Goal: Find specific page/section: Locate a particular part of the current website

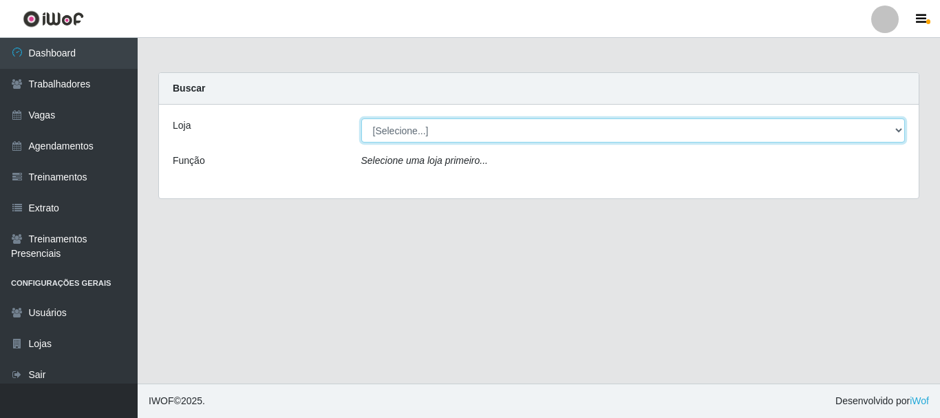
click at [502, 133] on select "[Selecione...] Bemais Supermercados - B4 [GEOGRAPHIC_DATA]" at bounding box center [633, 130] width 544 height 24
select select "404"
click at [361, 118] on select "[Selecione...] Bemais Supermercados - B4 [GEOGRAPHIC_DATA]" at bounding box center [633, 130] width 544 height 24
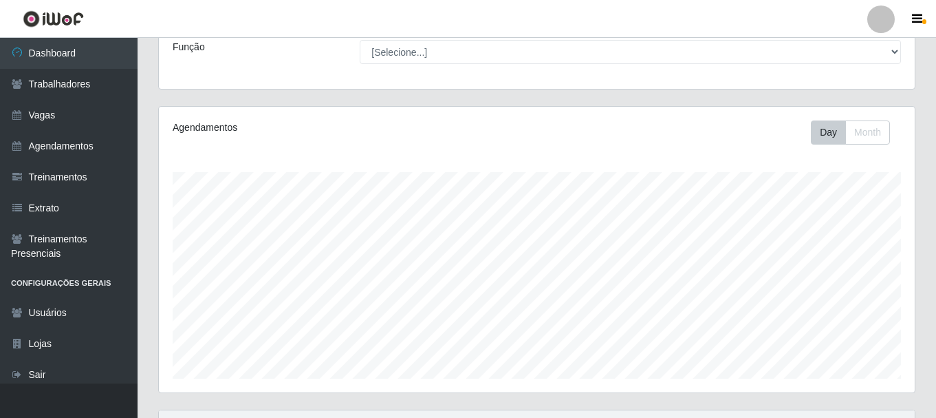
scroll to position [45, 0]
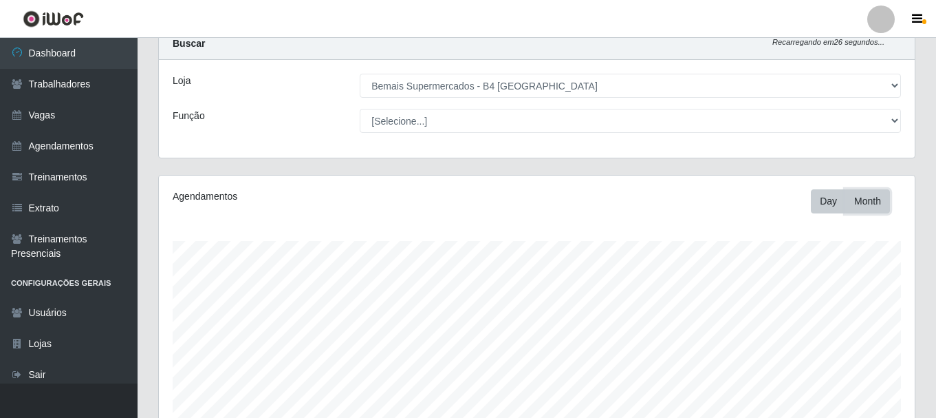
click at [849, 197] on button "Month" at bounding box center [868, 201] width 45 height 24
click at [833, 205] on button "Day" at bounding box center [828, 201] width 35 height 24
click at [823, 208] on button "Day" at bounding box center [828, 201] width 35 height 24
click at [830, 204] on button "Day" at bounding box center [828, 201] width 35 height 24
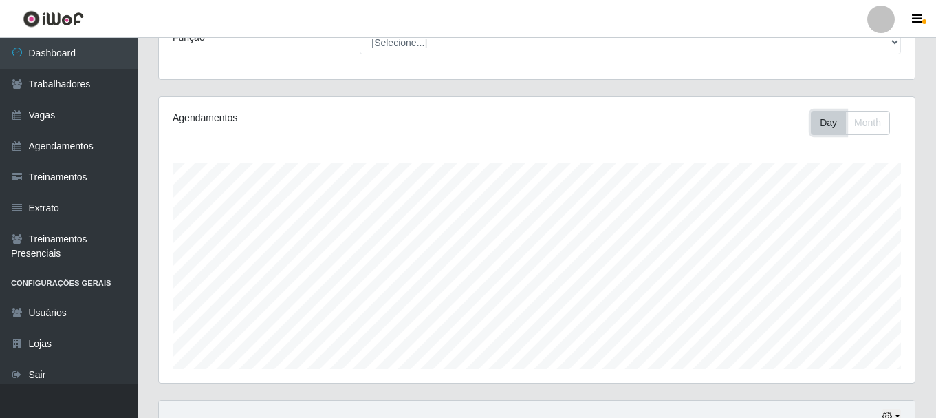
scroll to position [251, 0]
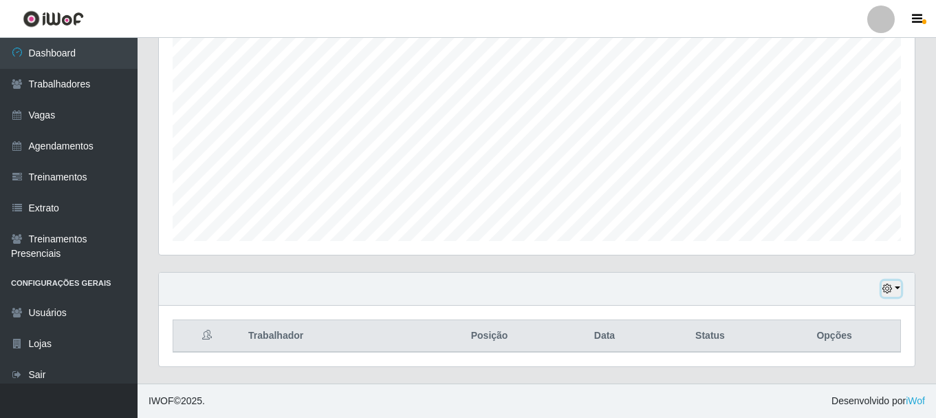
click at [896, 286] on button "button" at bounding box center [891, 289] width 19 height 16
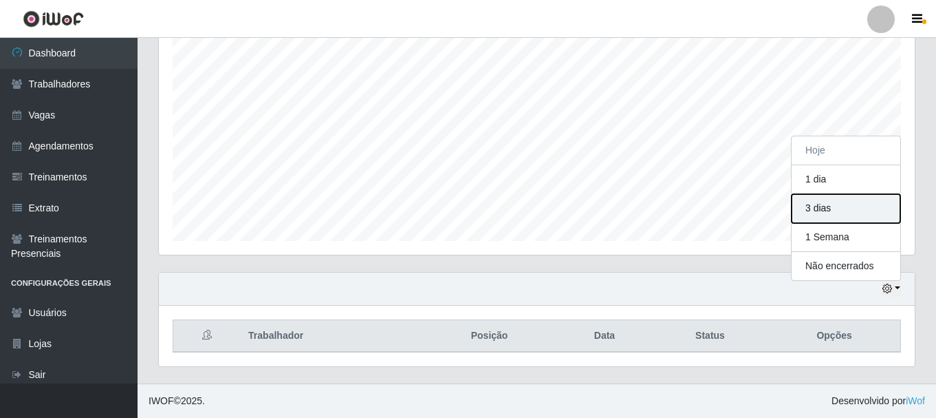
click at [826, 204] on button "3 dias" at bounding box center [846, 208] width 109 height 29
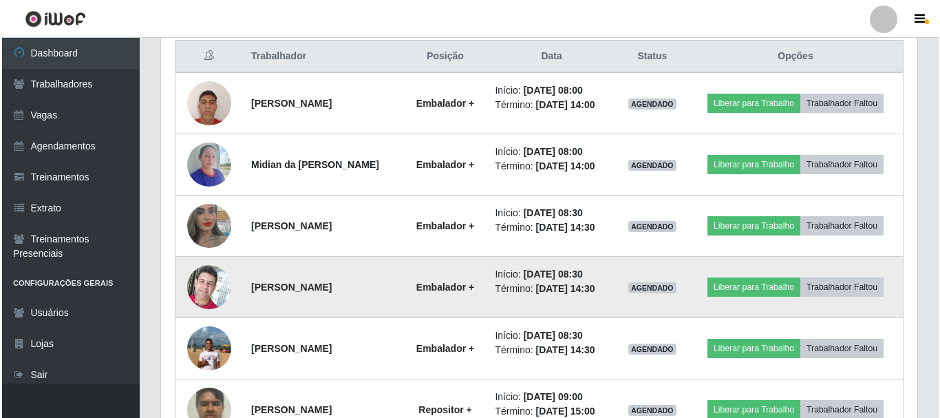
scroll to position [619, 0]
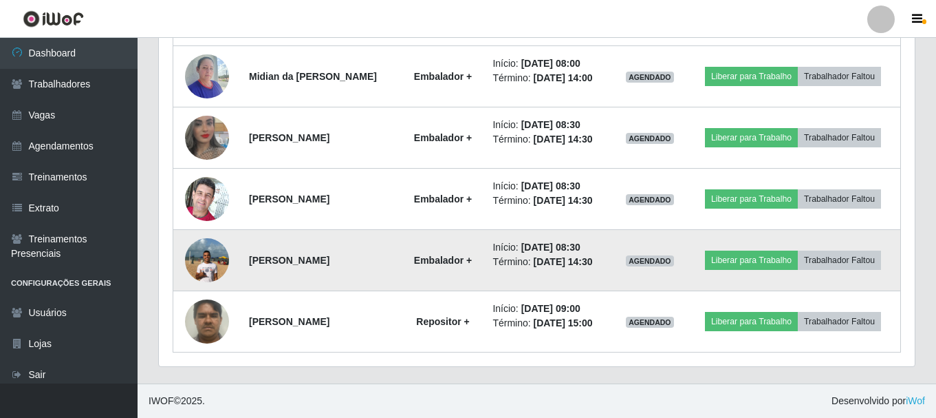
click at [202, 262] on img at bounding box center [207, 259] width 44 height 58
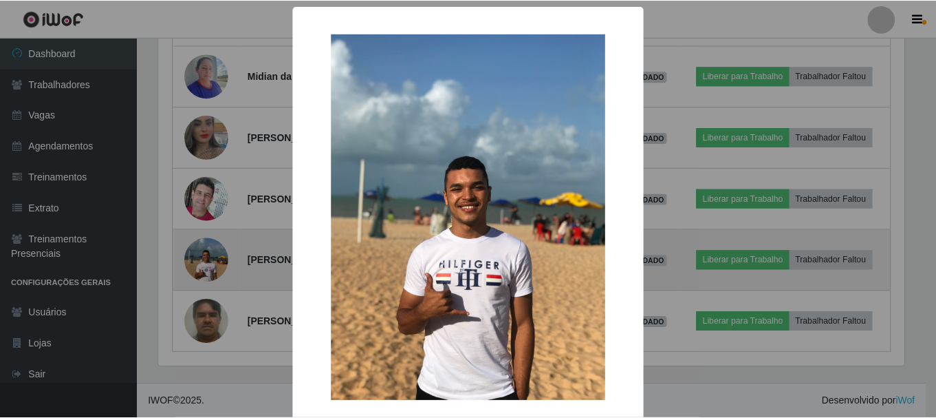
scroll to position [286, 749]
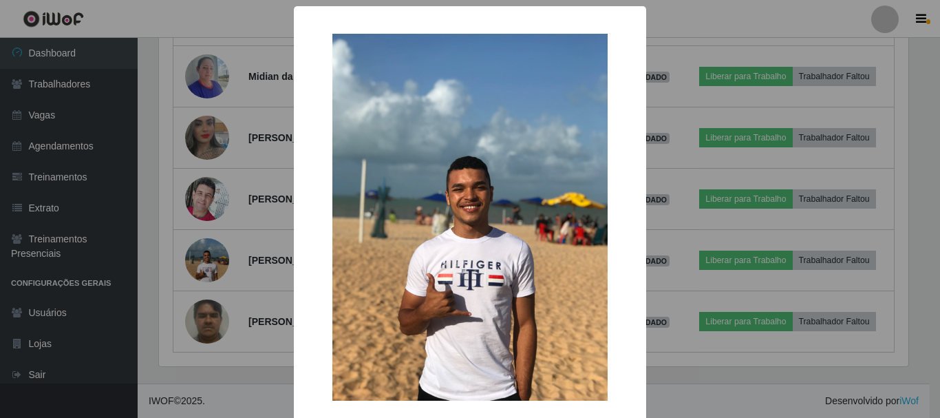
click at [146, 261] on div "× OK Cancel" at bounding box center [470, 209] width 940 height 418
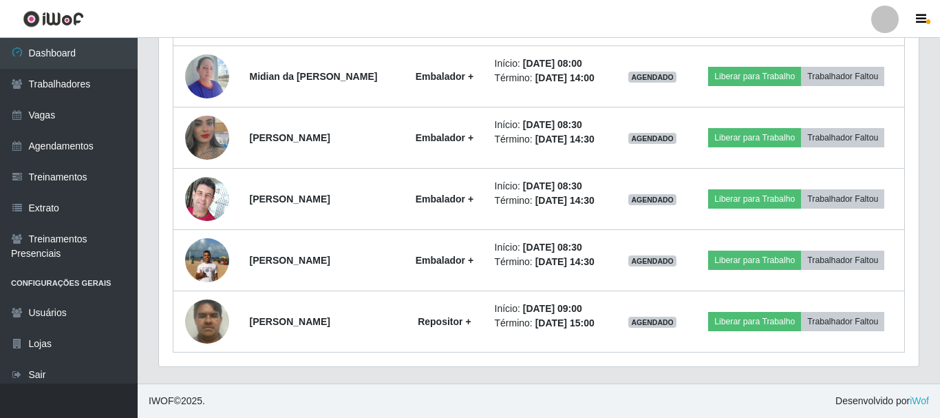
scroll to position [286, 756]
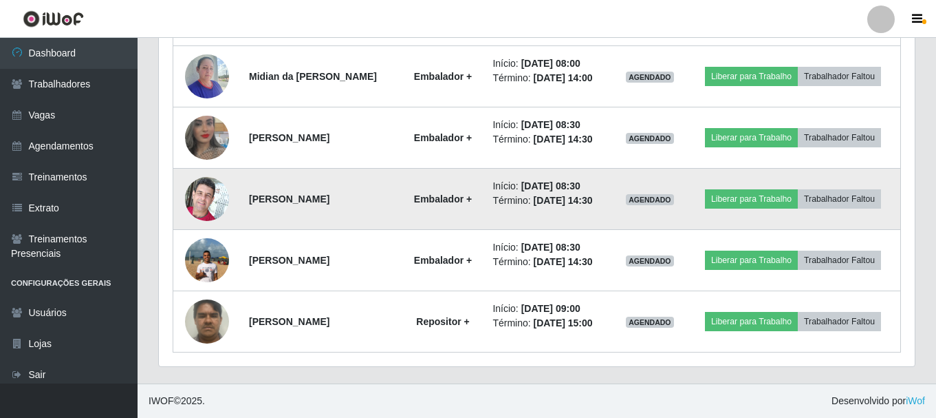
click at [202, 209] on img at bounding box center [207, 198] width 44 height 58
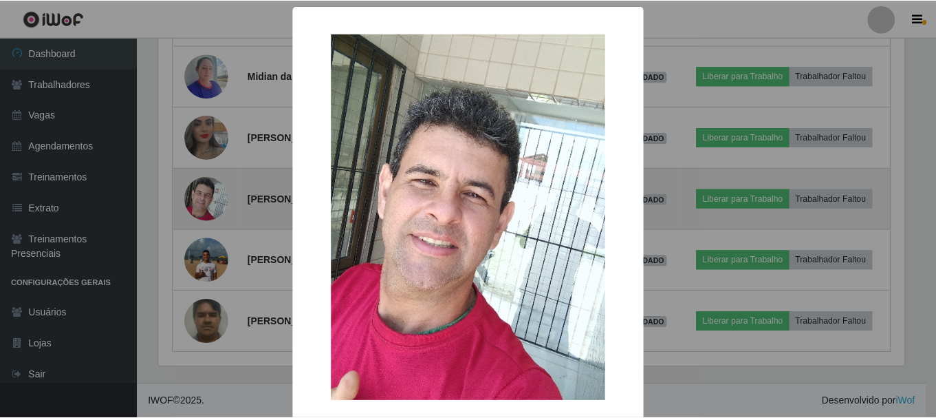
scroll to position [286, 749]
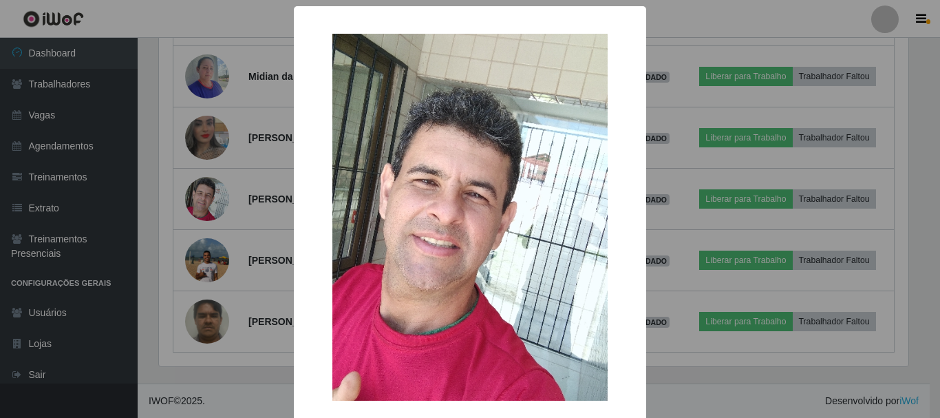
click at [164, 219] on div "× OK Cancel" at bounding box center [470, 209] width 940 height 418
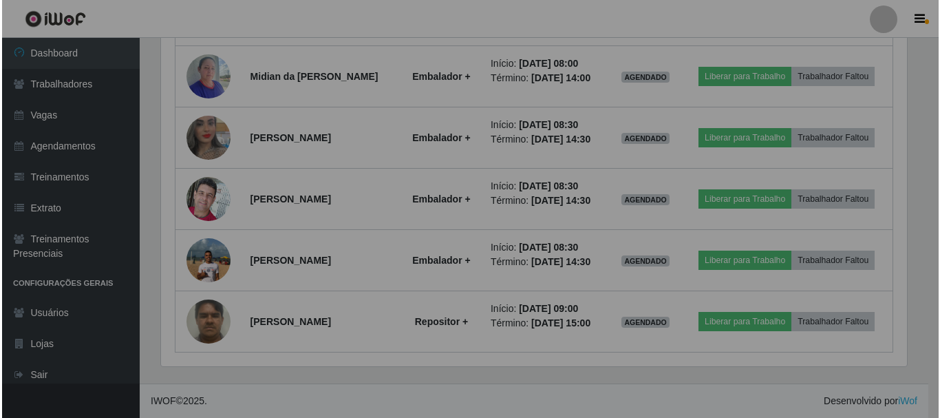
scroll to position [286, 756]
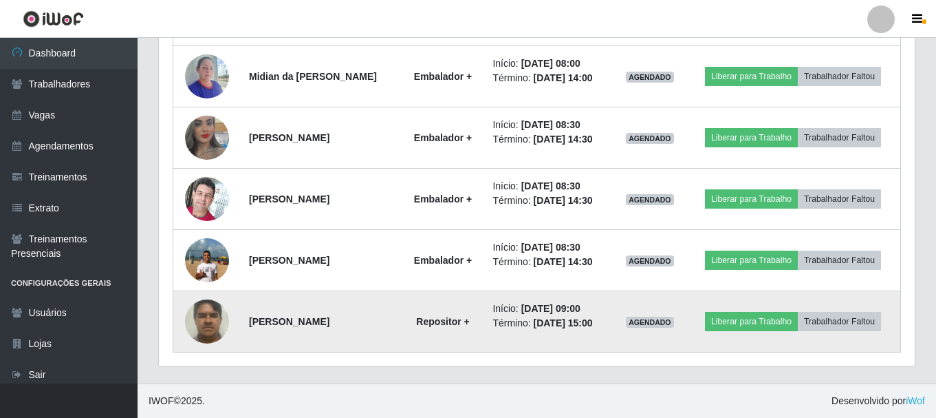
click at [204, 324] on img at bounding box center [207, 321] width 44 height 58
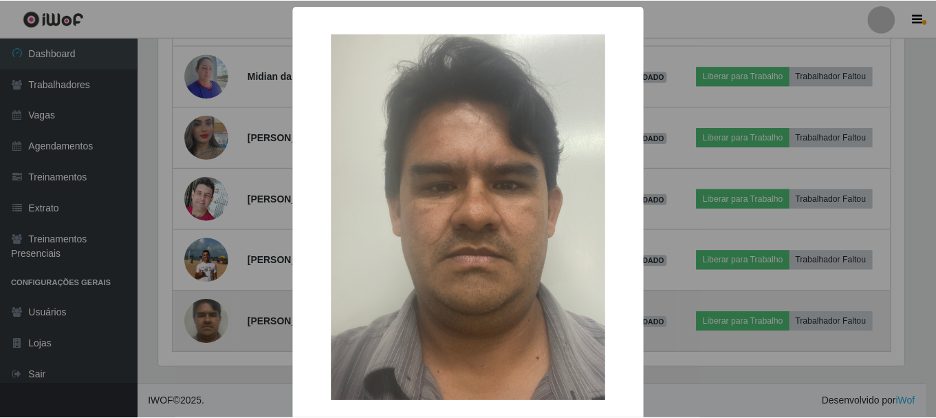
scroll to position [286, 749]
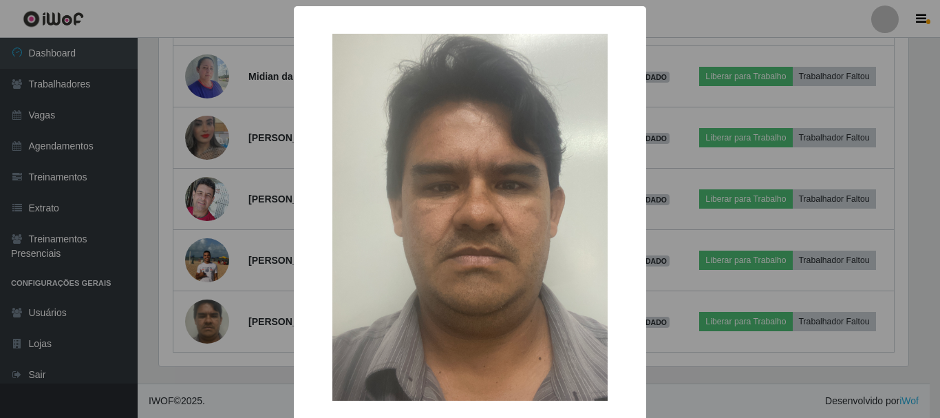
click at [147, 312] on div "× OK Cancel" at bounding box center [470, 209] width 940 height 418
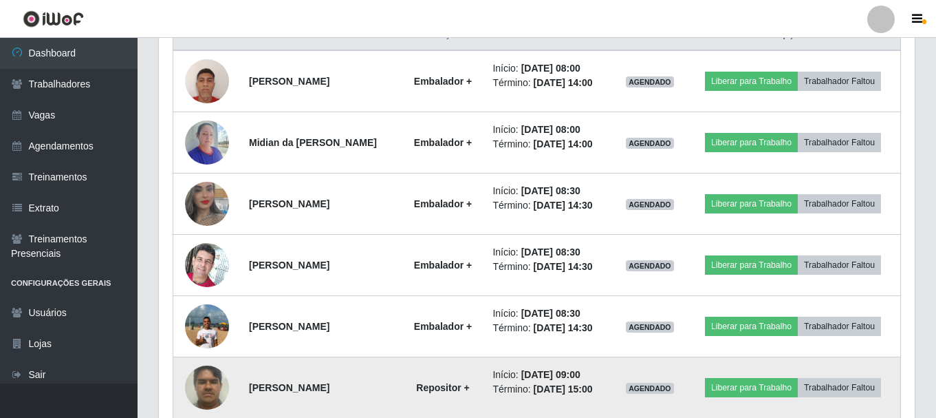
scroll to position [481, 0]
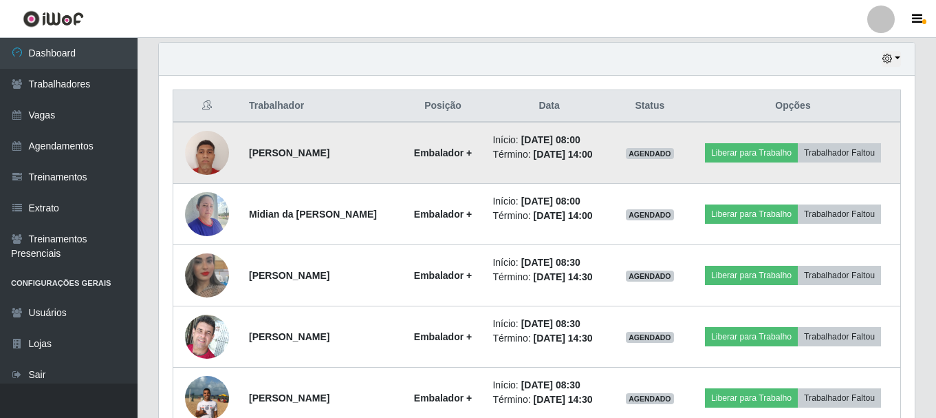
click at [207, 147] on img at bounding box center [207, 152] width 44 height 58
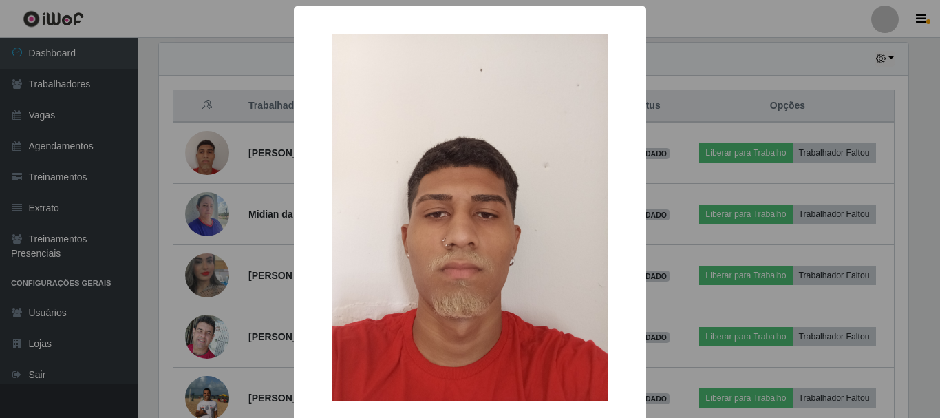
click at [205, 219] on div "× OK Cancel" at bounding box center [470, 209] width 940 height 418
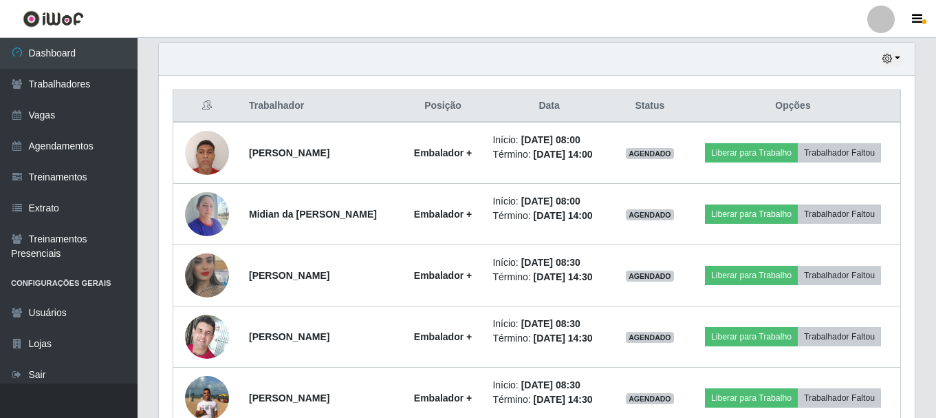
scroll to position [286, 756]
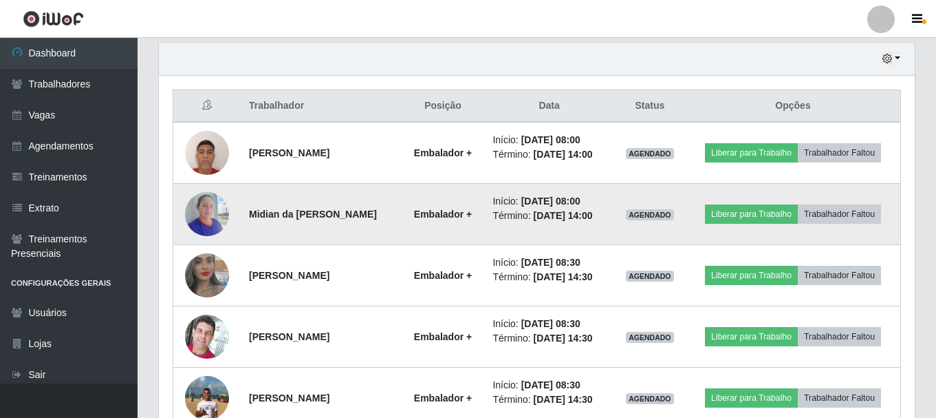
click at [206, 220] on img at bounding box center [207, 213] width 44 height 58
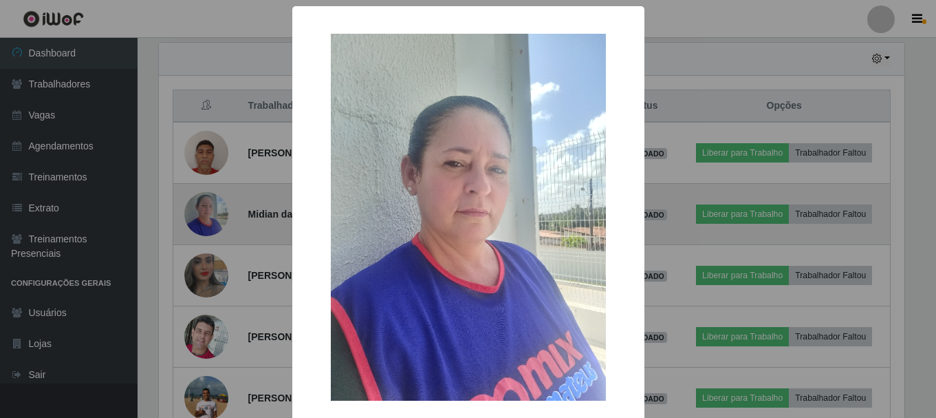
scroll to position [286, 749]
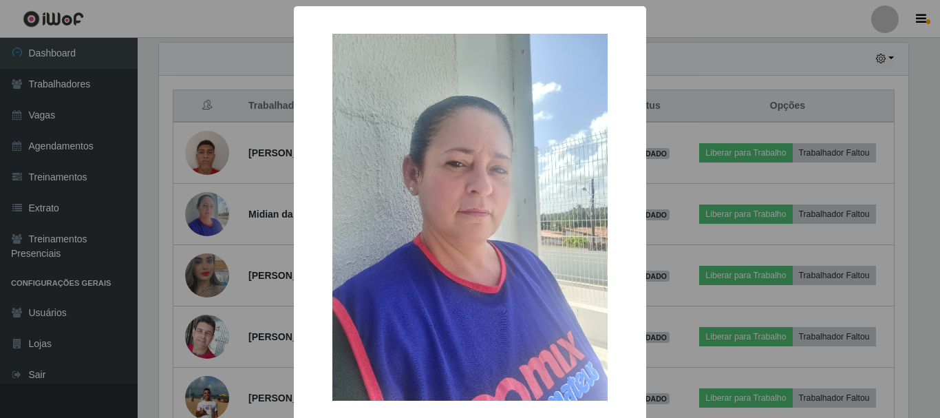
click at [206, 278] on div "× OK Cancel" at bounding box center [470, 209] width 940 height 418
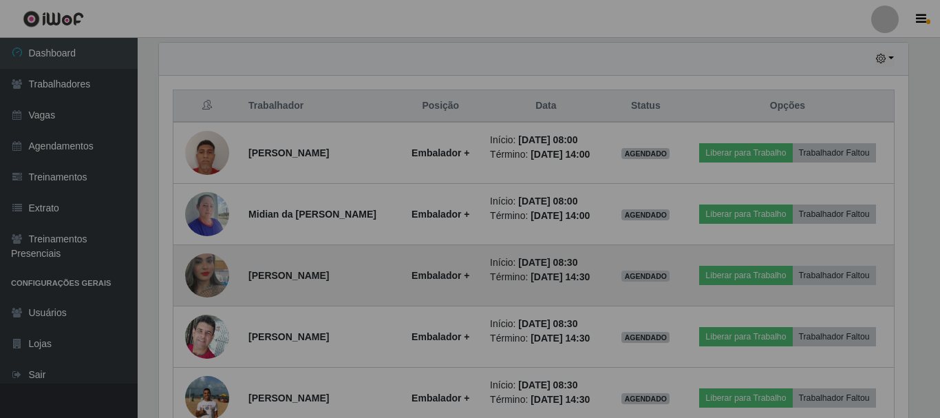
scroll to position [286, 756]
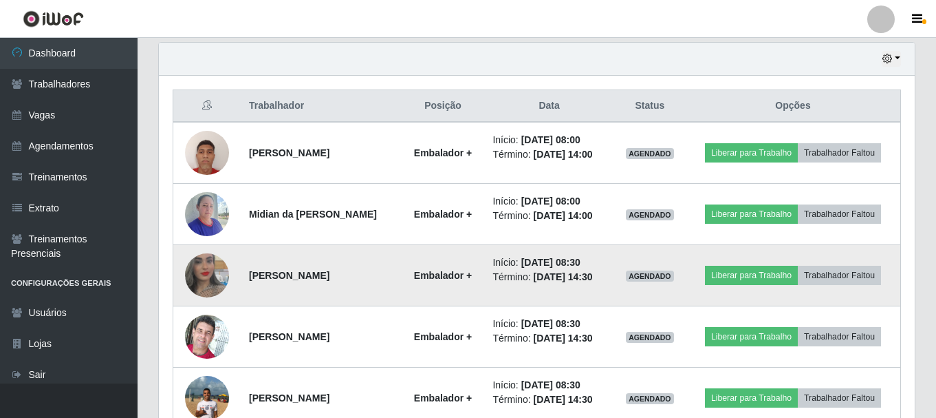
click at [206, 275] on img at bounding box center [207, 275] width 44 height 78
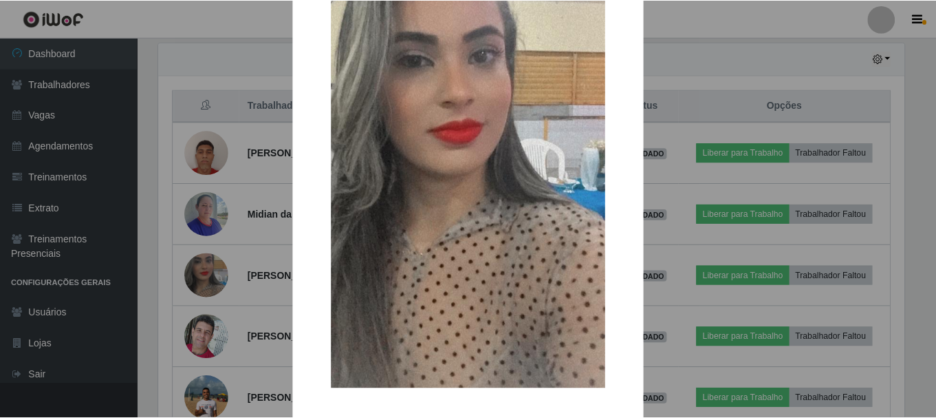
scroll to position [138, 0]
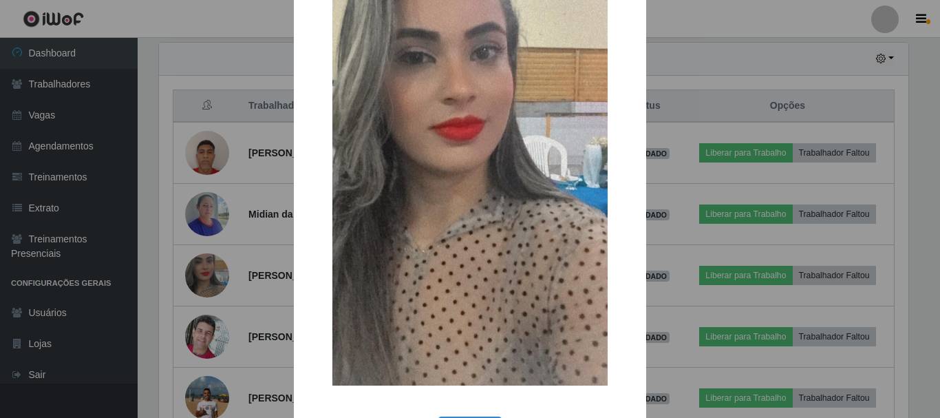
click at [218, 339] on div "× OK Cancel" at bounding box center [470, 209] width 940 height 418
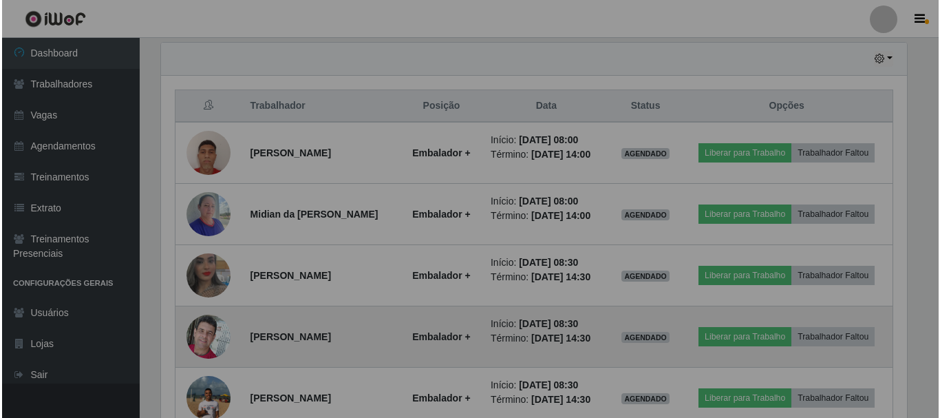
scroll to position [286, 756]
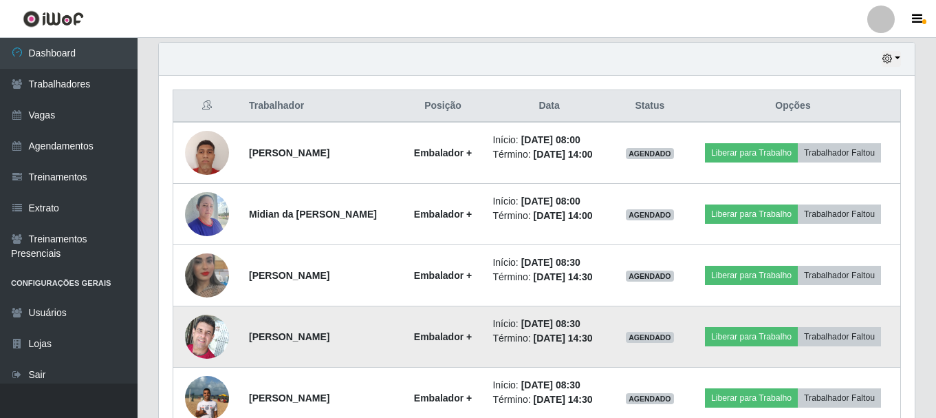
click at [213, 338] on img at bounding box center [207, 336] width 44 height 58
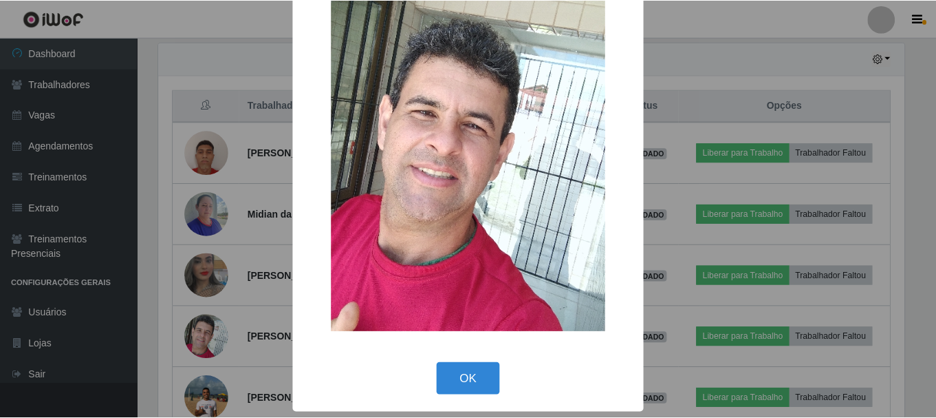
scroll to position [69, 0]
click at [261, 325] on div "× OK Cancel" at bounding box center [470, 209] width 940 height 418
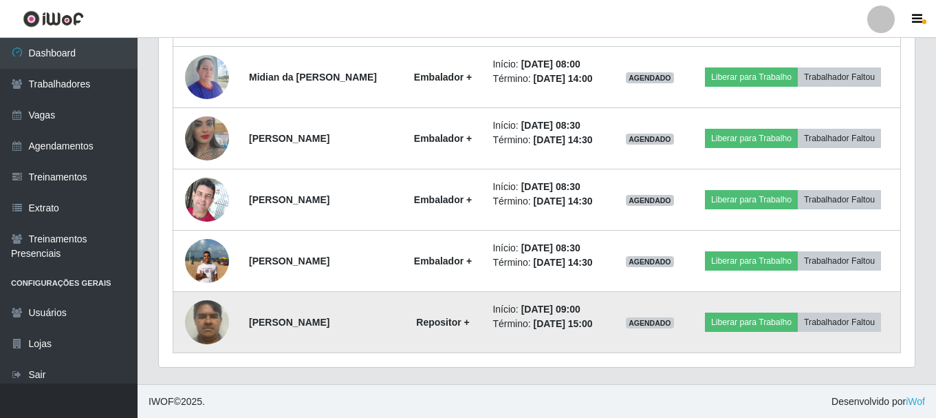
scroll to position [619, 0]
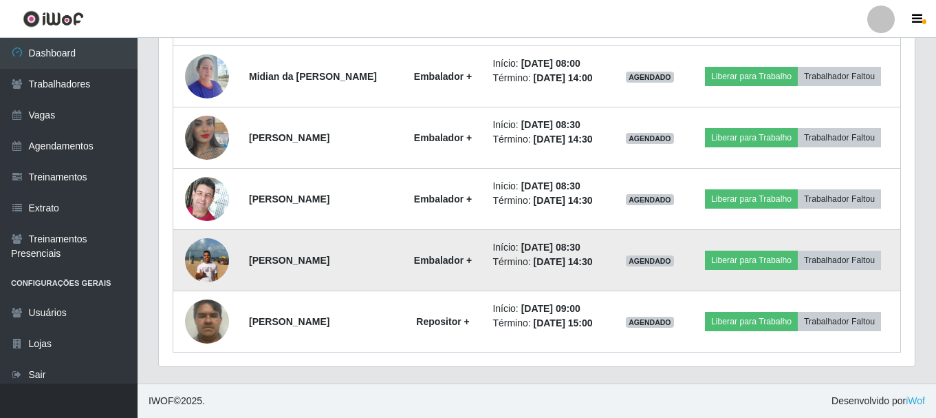
click at [208, 266] on img at bounding box center [207, 259] width 44 height 58
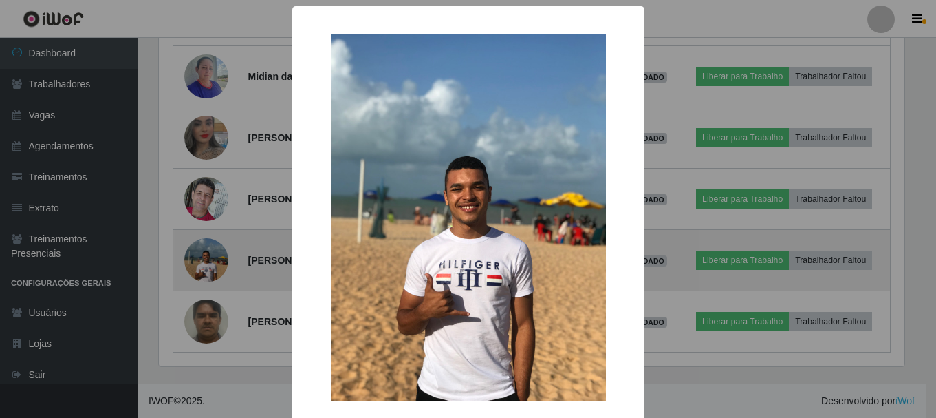
scroll to position [286, 749]
click at [208, 266] on div "× OK Cancel" at bounding box center [470, 209] width 940 height 418
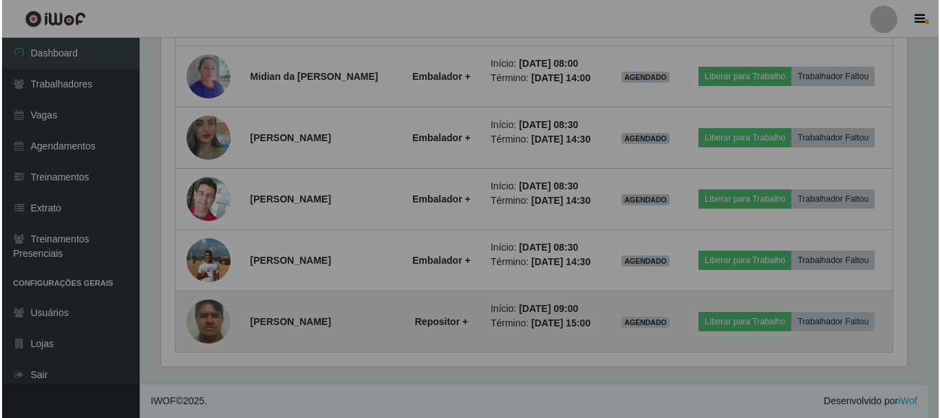
scroll to position [286, 756]
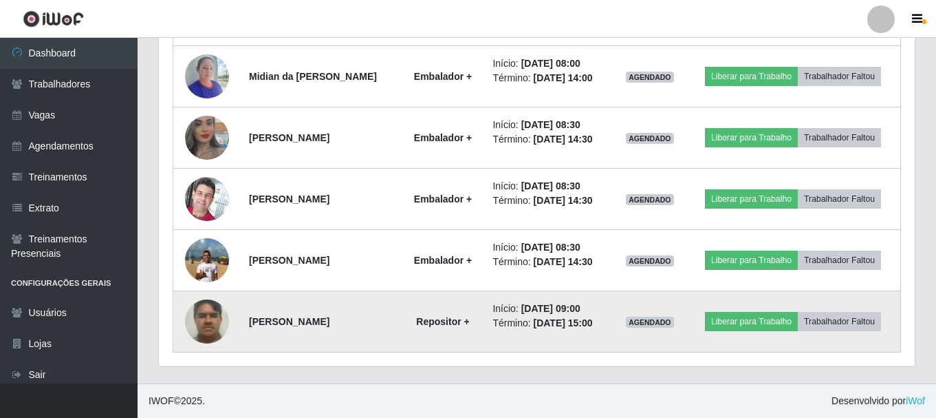
click at [214, 310] on img at bounding box center [207, 321] width 44 height 58
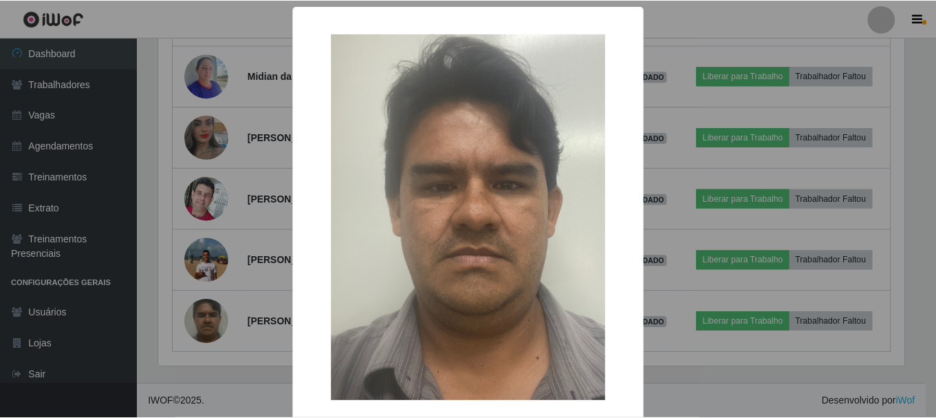
scroll to position [286, 749]
click at [268, 314] on div "× OK Cancel" at bounding box center [470, 209] width 940 height 418
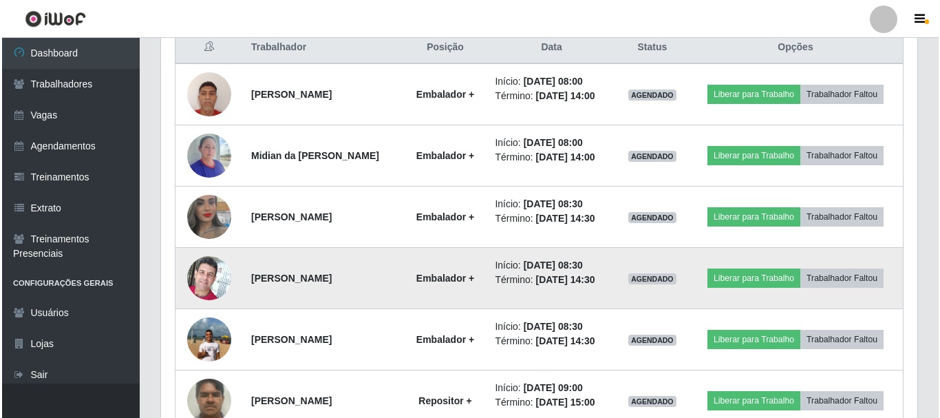
scroll to position [550, 0]
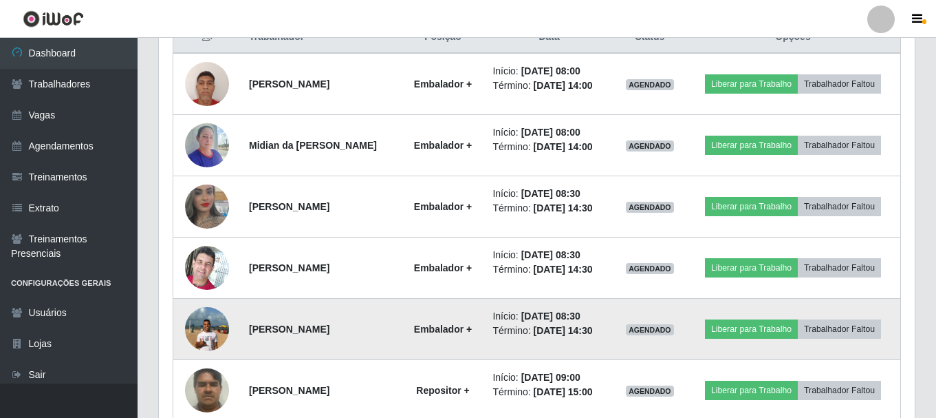
click at [205, 327] on img at bounding box center [207, 328] width 44 height 58
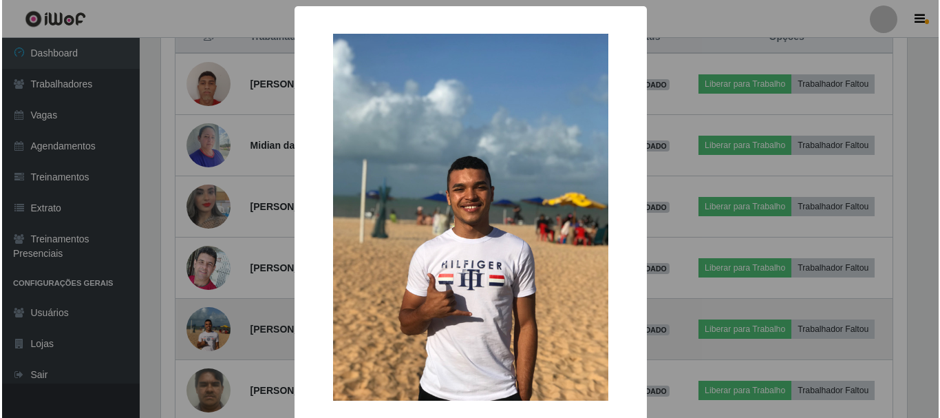
scroll to position [0, 0]
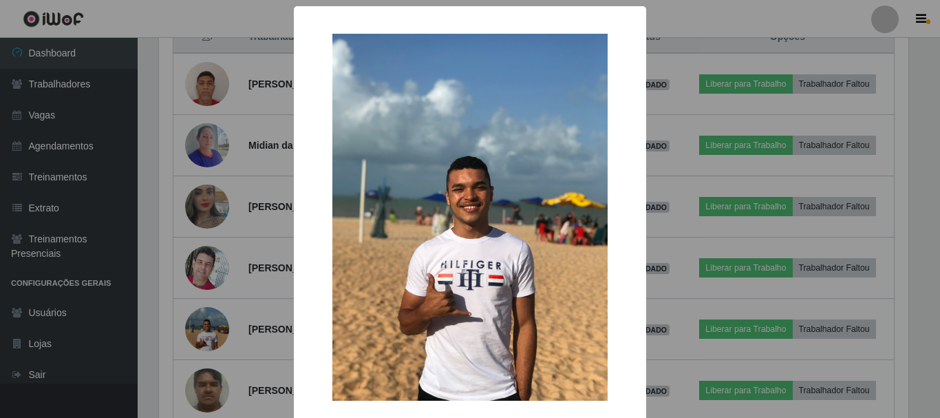
click at [350, 231] on img at bounding box center [469, 217] width 275 height 367
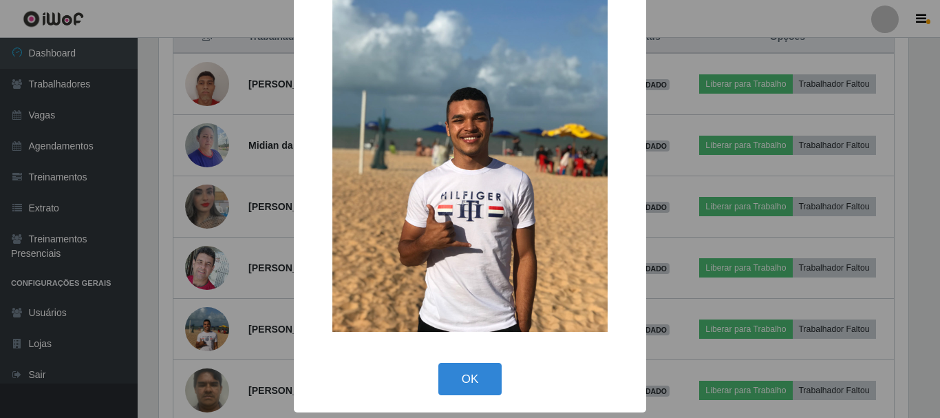
click at [361, 280] on img at bounding box center [469, 148] width 275 height 367
click at [425, 139] on img at bounding box center [469, 148] width 275 height 367
click at [261, 230] on div "× OK Cancel" at bounding box center [470, 209] width 940 height 418
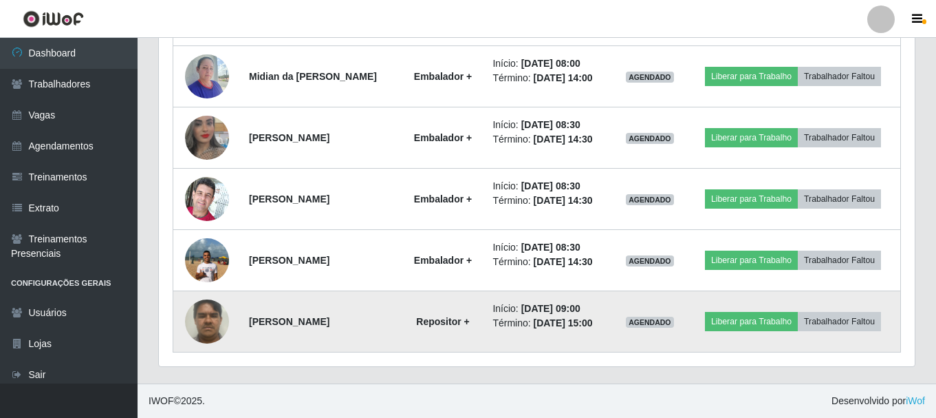
click at [203, 313] on img at bounding box center [207, 321] width 44 height 58
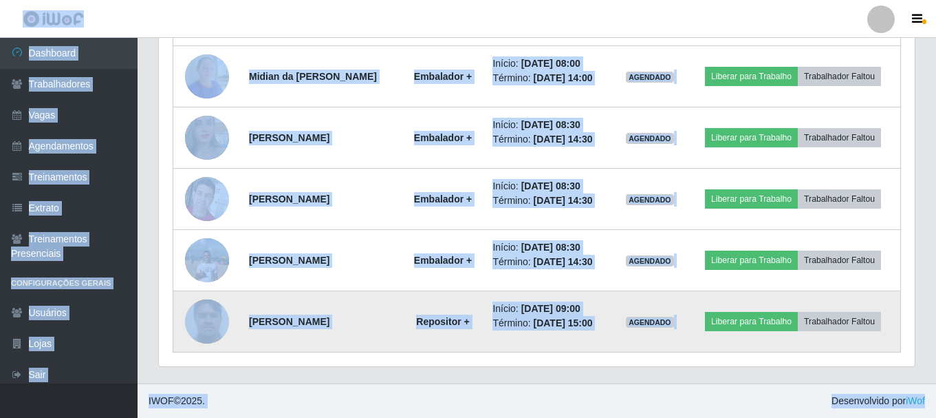
click at [204, 313] on img at bounding box center [207, 321] width 44 height 58
